Goal: Information Seeking & Learning: Learn about a topic

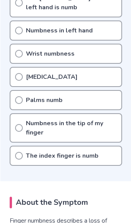
scroll to position [400, 0]
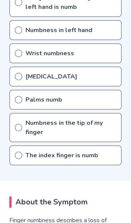
click at [17, 127] on icon at bounding box center [19, 128] width 8 height 8
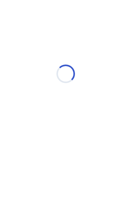
click at [14, 118] on div "Loading..." at bounding box center [65, 85] width 119 height 154
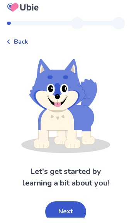
scroll to position [12, 0]
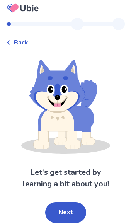
click at [65, 203] on button "Next" at bounding box center [65, 212] width 41 height 21
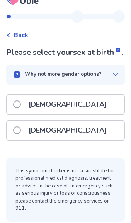
click at [17, 100] on span at bounding box center [17, 104] width 8 height 8
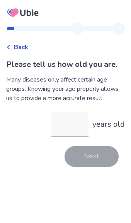
click at [58, 122] on input "years old" at bounding box center [69, 124] width 37 height 25
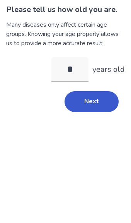
type input "**"
click at [87, 146] on button "Next" at bounding box center [91, 156] width 54 height 21
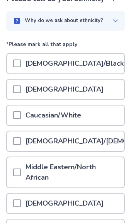
scroll to position [66, 0]
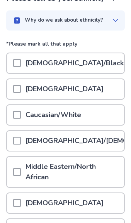
click at [15, 115] on span at bounding box center [17, 115] width 8 height 8
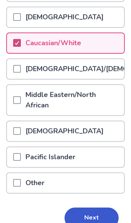
scroll to position [138, 0]
click at [78, 216] on button "Next" at bounding box center [91, 217] width 54 height 21
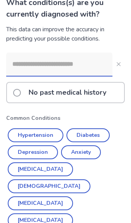
scroll to position [63, 0]
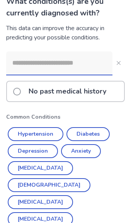
click at [23, 133] on button "Hypertension" at bounding box center [36, 134] width 56 height 14
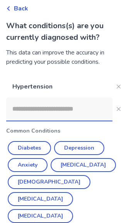
scroll to position [59, 0]
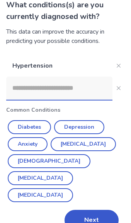
click at [81, 210] on button "Next" at bounding box center [91, 220] width 54 height 21
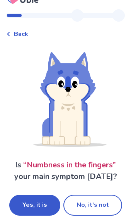
scroll to position [39, 0]
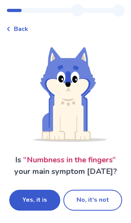
click at [28, 190] on button "Yes, it is" at bounding box center [34, 200] width 51 height 21
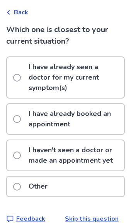
scroll to position [35, 0]
click at [17, 151] on span at bounding box center [17, 155] width 8 height 8
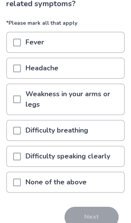
scroll to position [72, 0]
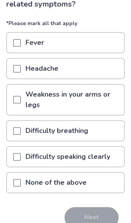
click at [16, 183] on span at bounding box center [17, 183] width 8 height 8
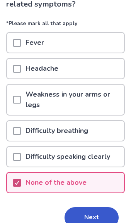
click at [86, 215] on button "Next" at bounding box center [91, 217] width 54 height 21
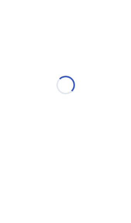
select select "*"
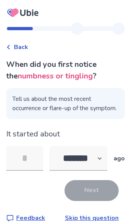
click at [19, 163] on input "tel" at bounding box center [24, 158] width 37 height 25
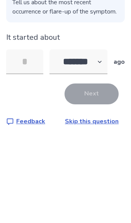
type input "*"
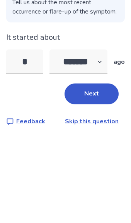
click at [83, 168] on button "Next" at bounding box center [91, 178] width 54 height 21
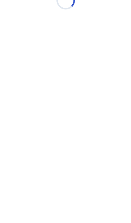
scroll to position [0, 0]
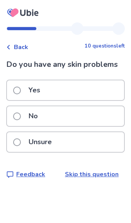
click at [17, 115] on span at bounding box center [17, 116] width 8 height 8
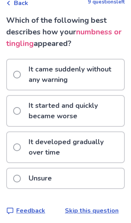
scroll to position [47, 0]
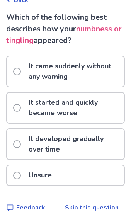
click at [15, 176] on span at bounding box center [17, 175] width 8 height 8
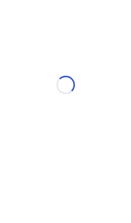
scroll to position [0, 0]
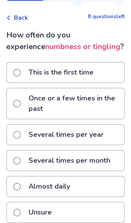
scroll to position [29, 0]
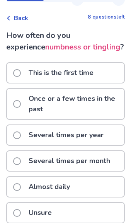
click at [17, 101] on span at bounding box center [17, 104] width 8 height 8
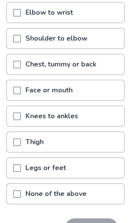
scroll to position [139, 0]
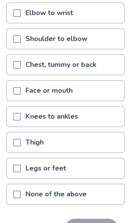
click at [16, 190] on span at bounding box center [17, 194] width 8 height 8
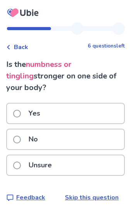
click at [14, 109] on label "Yes" at bounding box center [29, 113] width 32 height 20
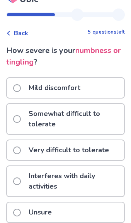
scroll to position [14, 0]
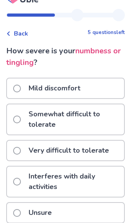
click at [15, 87] on span at bounding box center [17, 89] width 8 height 8
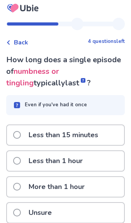
scroll to position [4, 0]
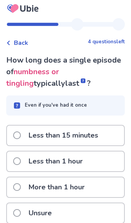
click at [18, 186] on span at bounding box center [17, 187] width 8 height 8
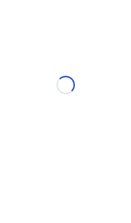
scroll to position [0, 0]
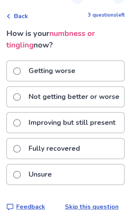
scroll to position [31, 0]
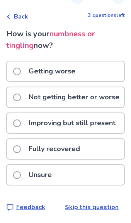
click at [14, 94] on span at bounding box center [17, 97] width 8 height 8
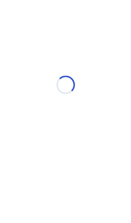
scroll to position [0, 0]
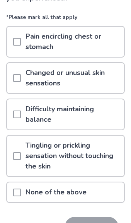
scroll to position [85, 0]
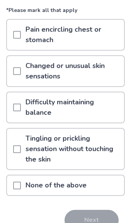
click at [16, 187] on span at bounding box center [17, 185] width 8 height 8
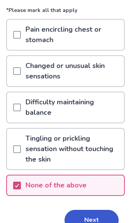
click at [82, 221] on button "Next" at bounding box center [91, 220] width 54 height 21
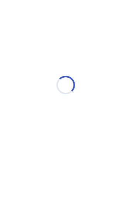
scroll to position [0, 0]
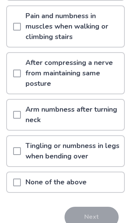
scroll to position [145, 0]
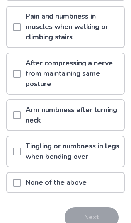
click at [15, 184] on span at bounding box center [17, 183] width 8 height 8
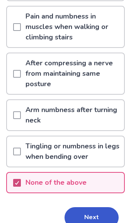
click at [76, 217] on button "Next" at bounding box center [91, 217] width 54 height 21
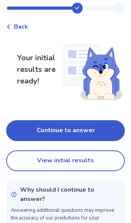
scroll to position [21, 0]
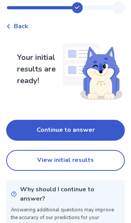
click at [29, 125] on button "Continue to answer" at bounding box center [65, 130] width 119 height 21
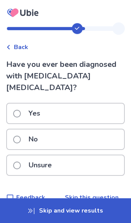
click at [15, 136] on span at bounding box center [17, 140] width 8 height 8
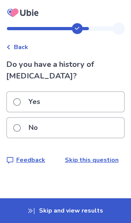
click at [14, 127] on span at bounding box center [17, 128] width 8 height 8
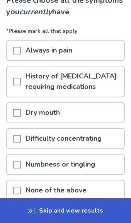
scroll to position [65, 0]
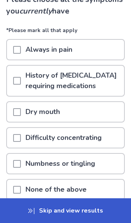
click at [14, 163] on span at bounding box center [17, 164] width 8 height 8
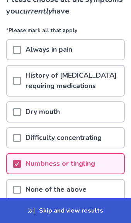
scroll to position [65, 0]
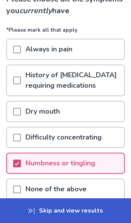
click at [78, 222] on button "Next" at bounding box center [91, 224] width 54 height 21
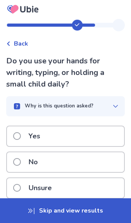
scroll to position [3, 0]
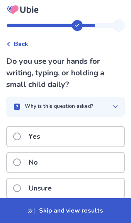
click at [16, 161] on span at bounding box center [17, 162] width 8 height 8
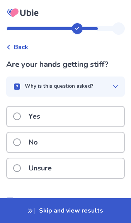
click at [14, 140] on span at bounding box center [17, 142] width 8 height 8
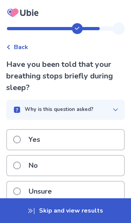
click at [13, 164] on span at bounding box center [17, 165] width 8 height 8
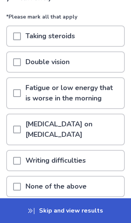
scroll to position [82, 0]
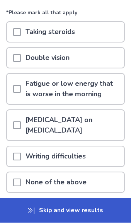
click at [14, 179] on span at bounding box center [17, 183] width 8 height 8
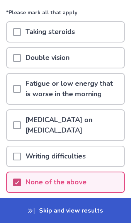
click at [79, 209] on button "Next" at bounding box center [91, 217] width 54 height 21
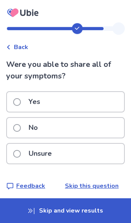
click at [15, 99] on span at bounding box center [17, 102] width 8 height 8
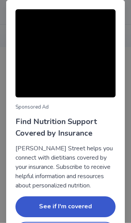
scroll to position [29, 0]
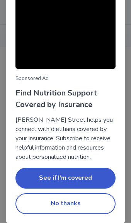
click at [43, 202] on button "No thanks" at bounding box center [65, 203] width 100 height 21
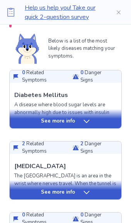
scroll to position [175, 0]
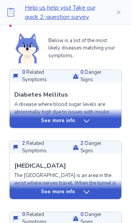
click at [62, 122] on p "See more info" at bounding box center [58, 121] width 34 height 8
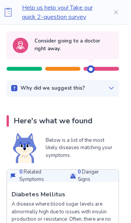
scroll to position [76, 3]
click at [110, 88] on icon at bounding box center [111, 88] width 6 height 6
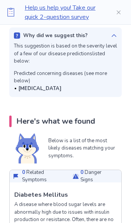
scroll to position [134, 0]
